Goal: Check status

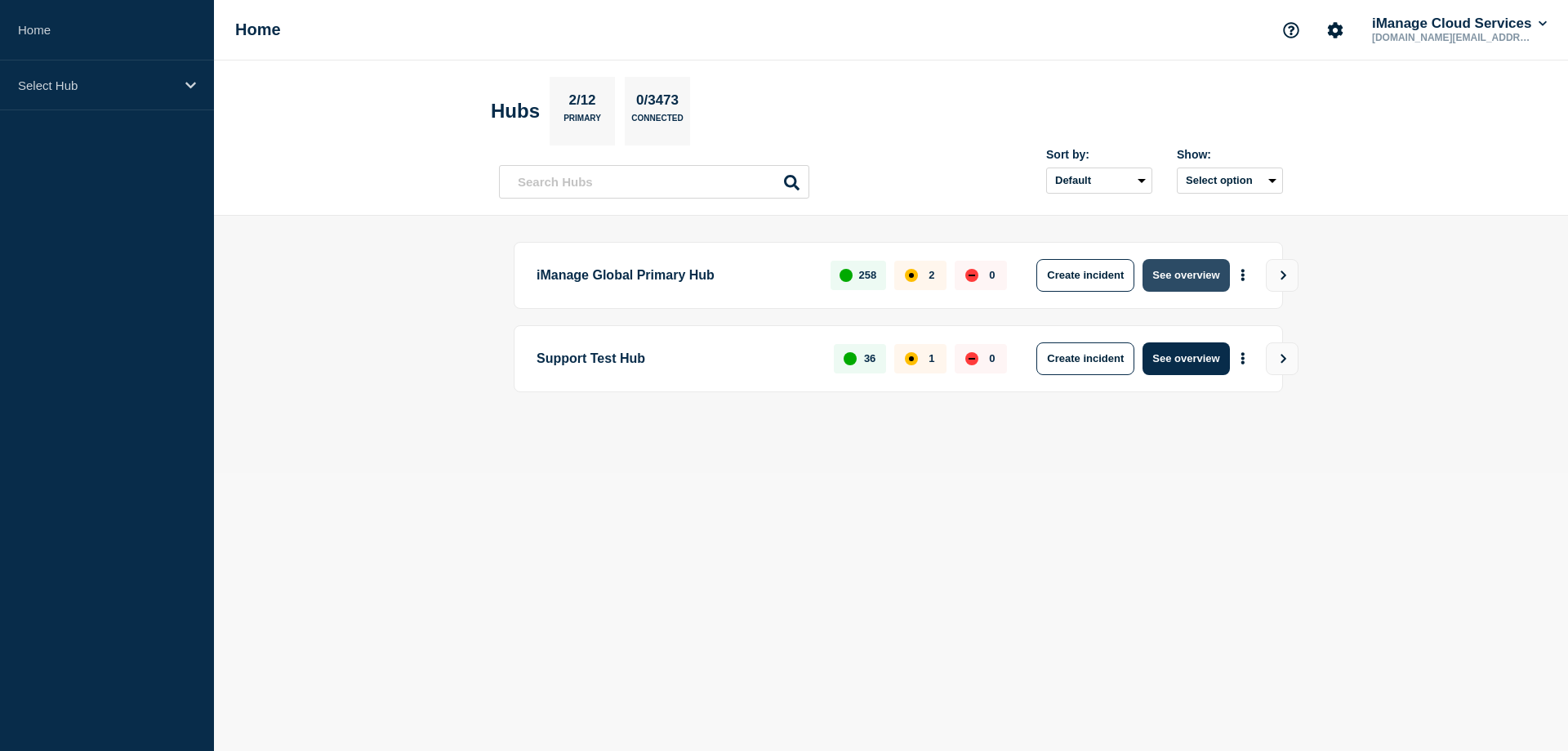
click at [1176, 271] on button "See overview" at bounding box center [1186, 275] width 86 height 33
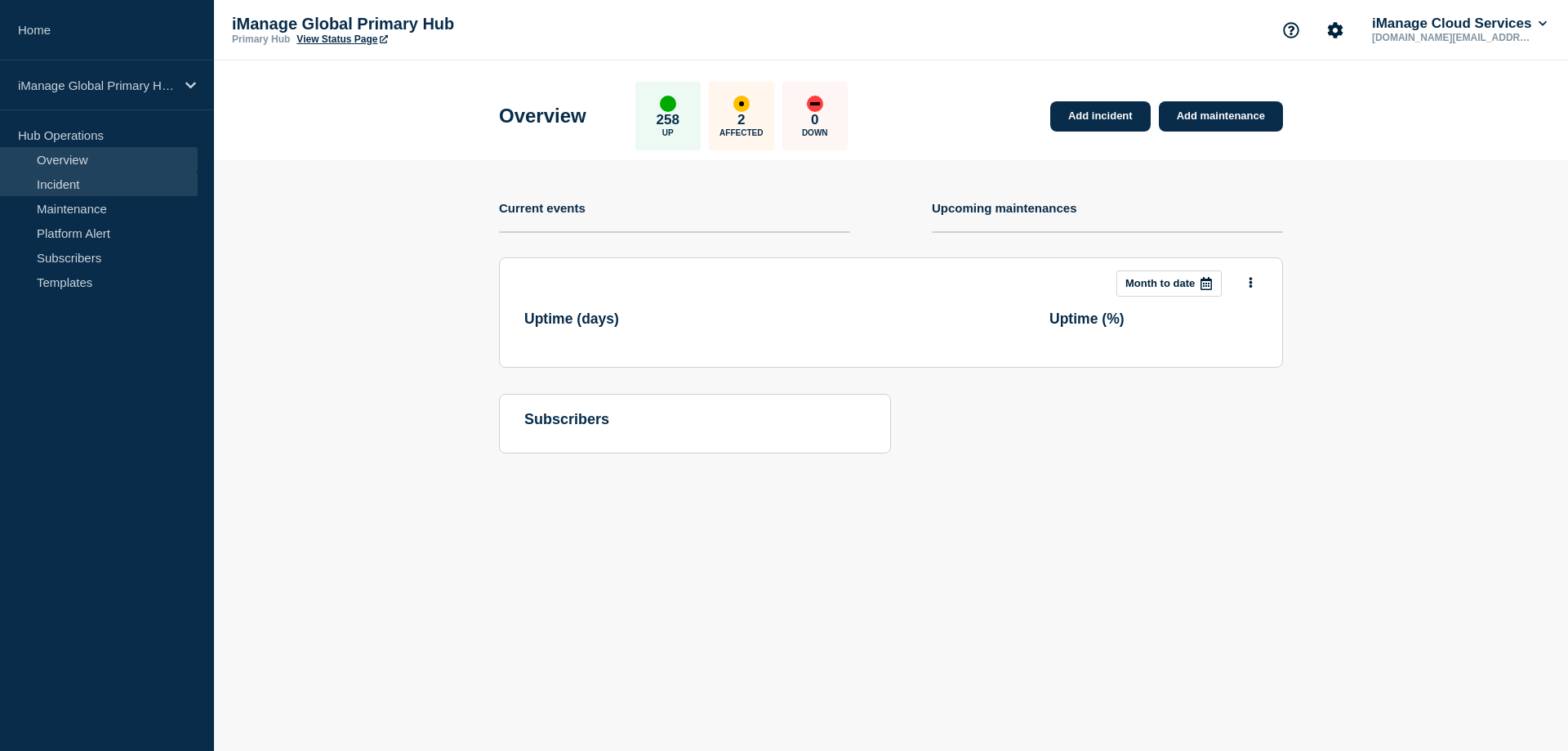
click at [67, 179] on link "Incident" at bounding box center [99, 183] width 197 height 24
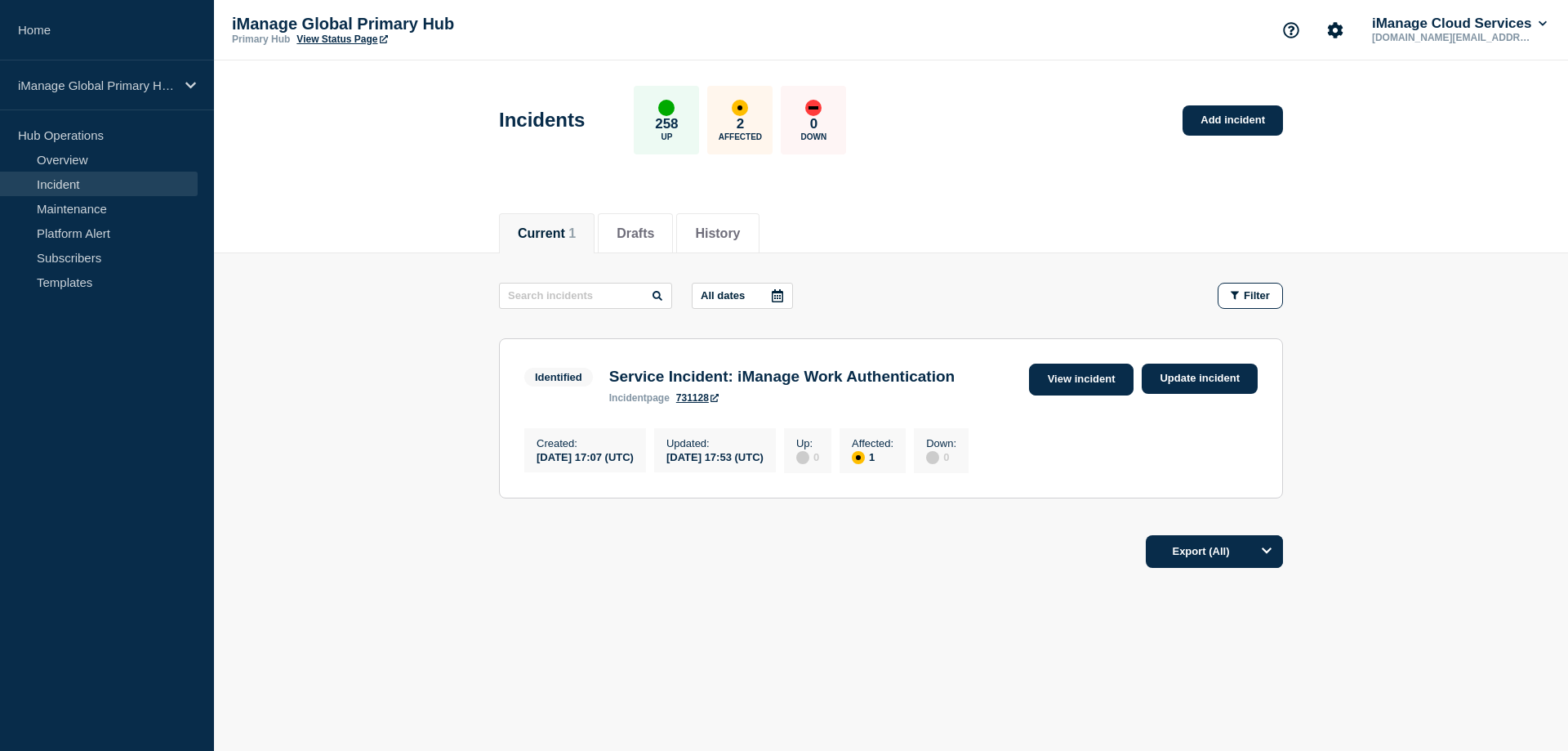
click at [1094, 380] on link "View incident" at bounding box center [1082, 379] width 106 height 32
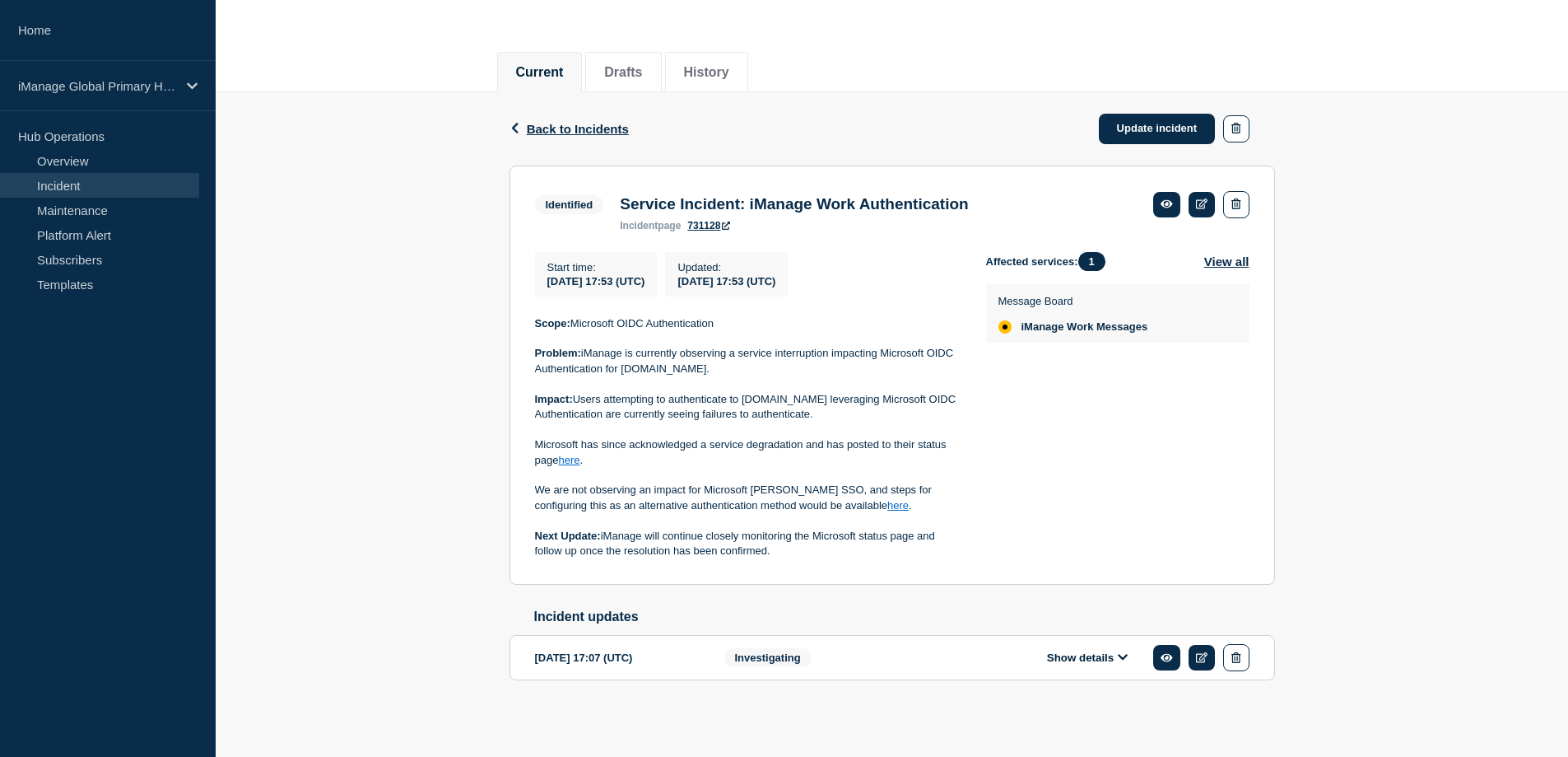
scroll to position [174, 0]
